Goal: Information Seeking & Learning: Learn about a topic

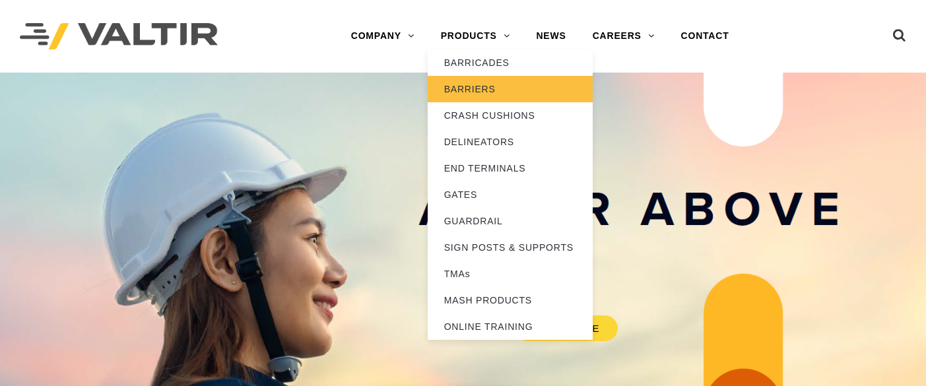
click at [485, 85] on link "BARRIERS" at bounding box center [510, 89] width 165 height 26
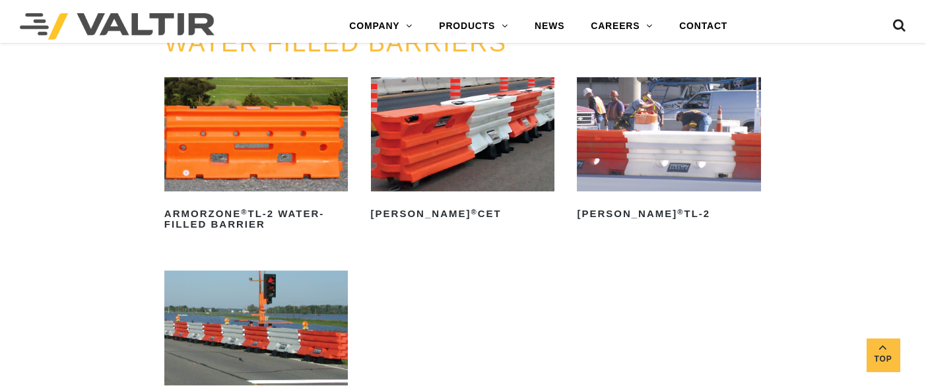
scroll to position [1848, 0]
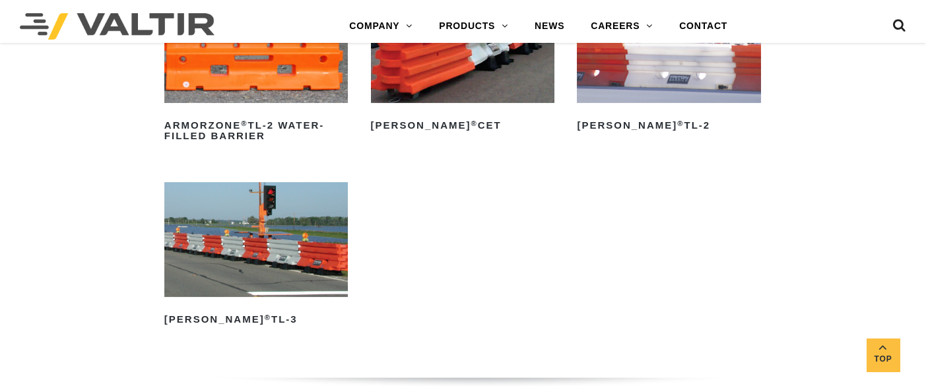
click at [650, 95] on img at bounding box center [669, 46] width 184 height 115
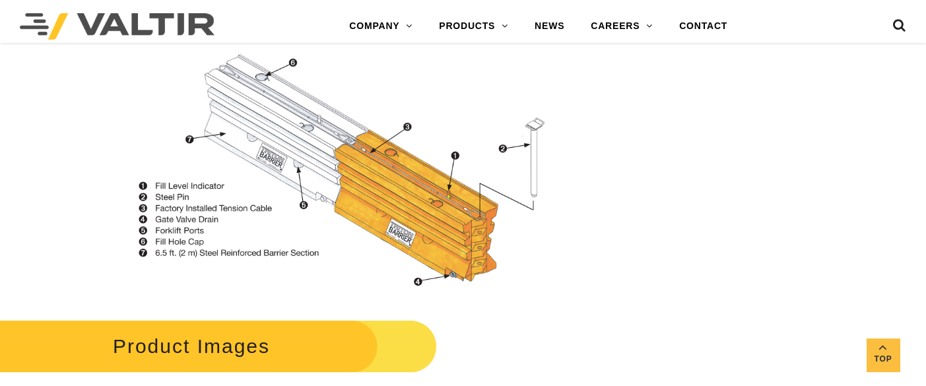
scroll to position [1144, 0]
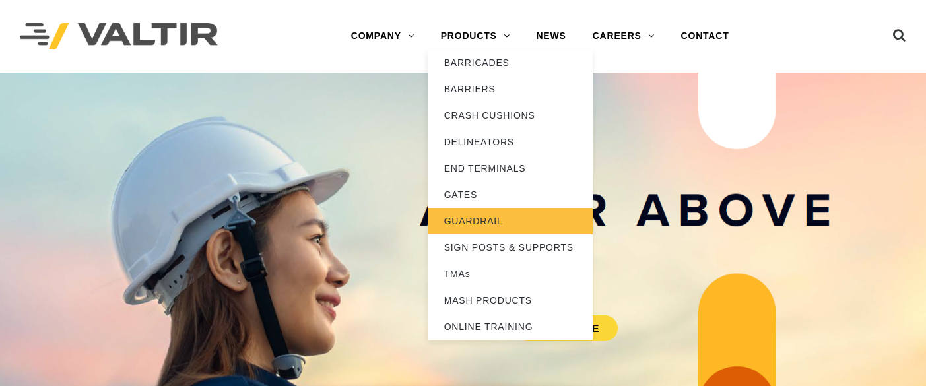
click at [483, 218] on link "GUARDRAIL" at bounding box center [510, 221] width 165 height 26
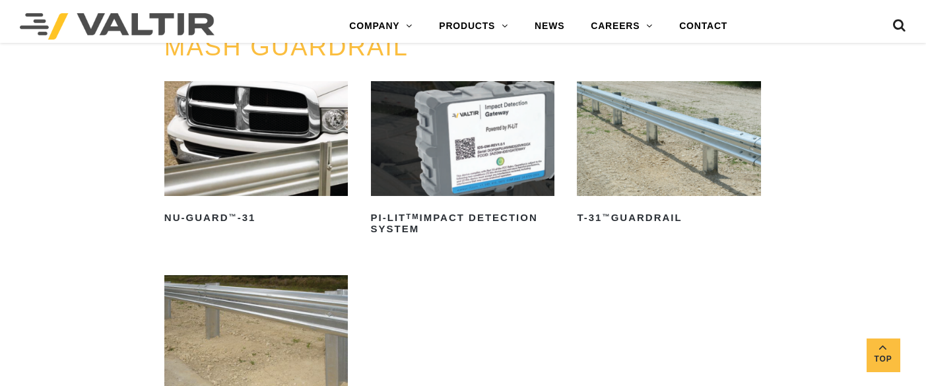
scroll to position [264, 0]
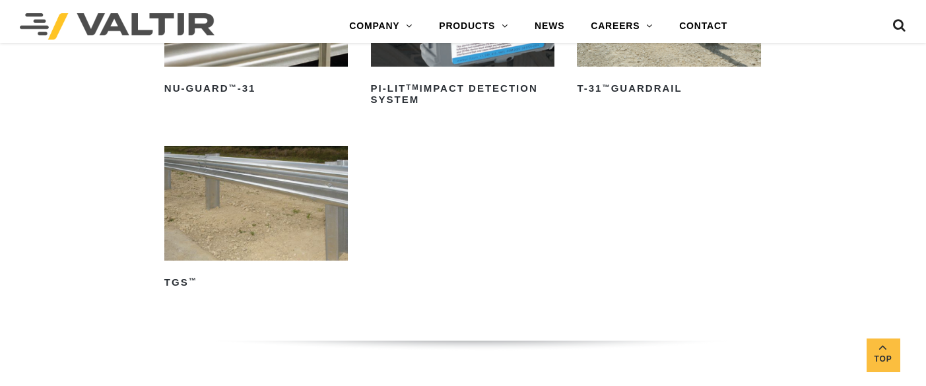
click at [632, 64] on img at bounding box center [669, 9] width 184 height 115
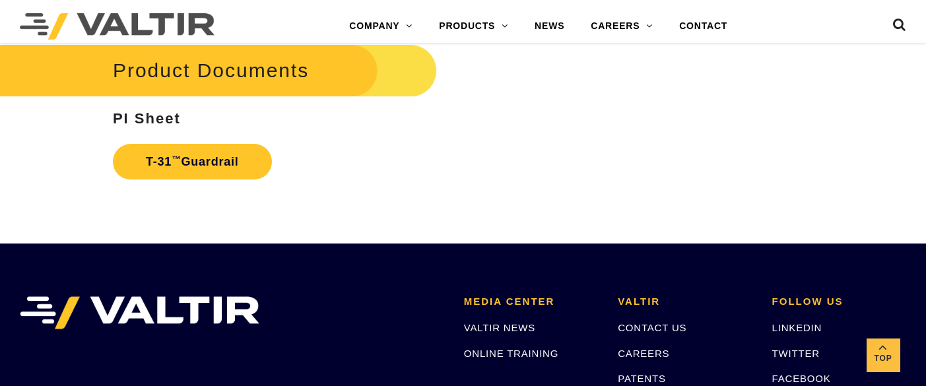
scroll to position [2200, 0]
